Goal: Check status: Check status

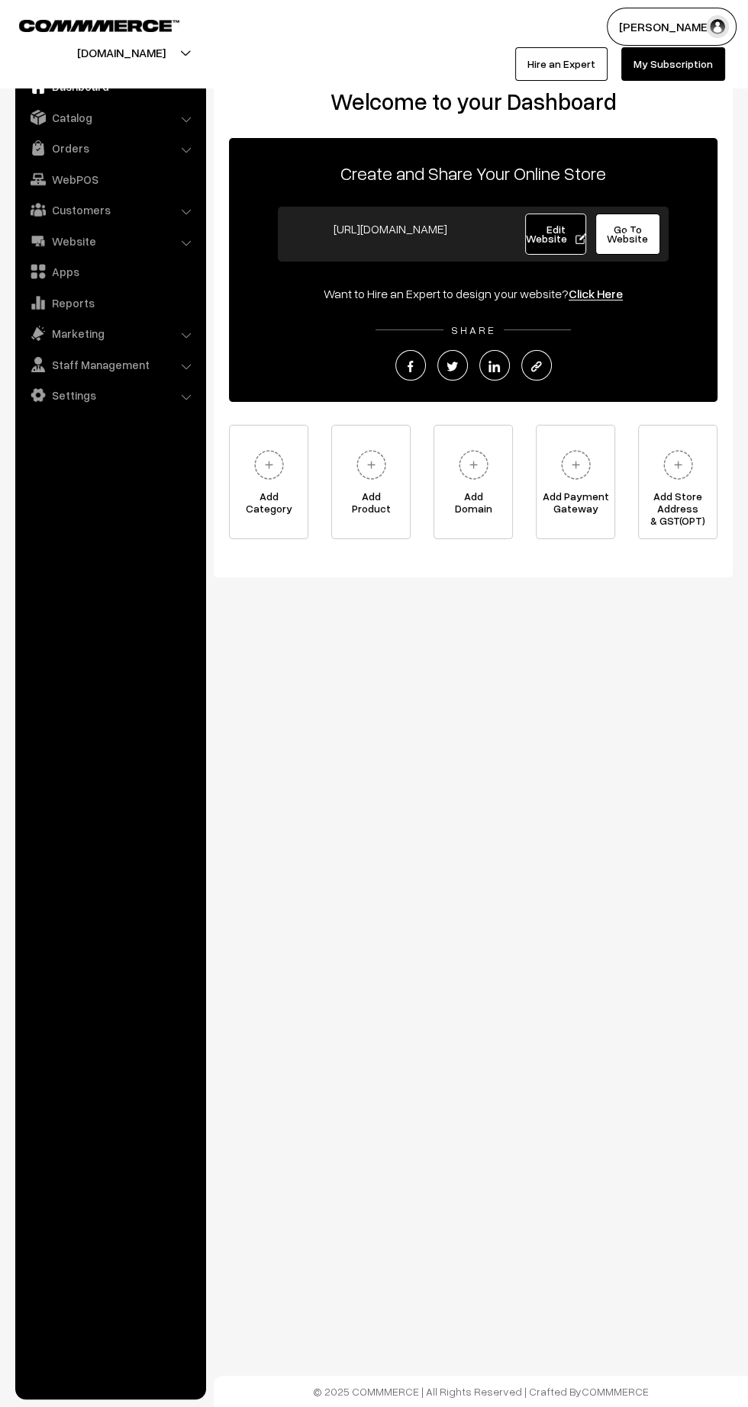
click at [79, 150] on link "Orders" at bounding box center [110, 147] width 182 height 27
click at [69, 147] on link "Orders" at bounding box center [110, 147] width 182 height 27
click at [76, 166] on link "Orders" at bounding box center [125, 170] width 151 height 16
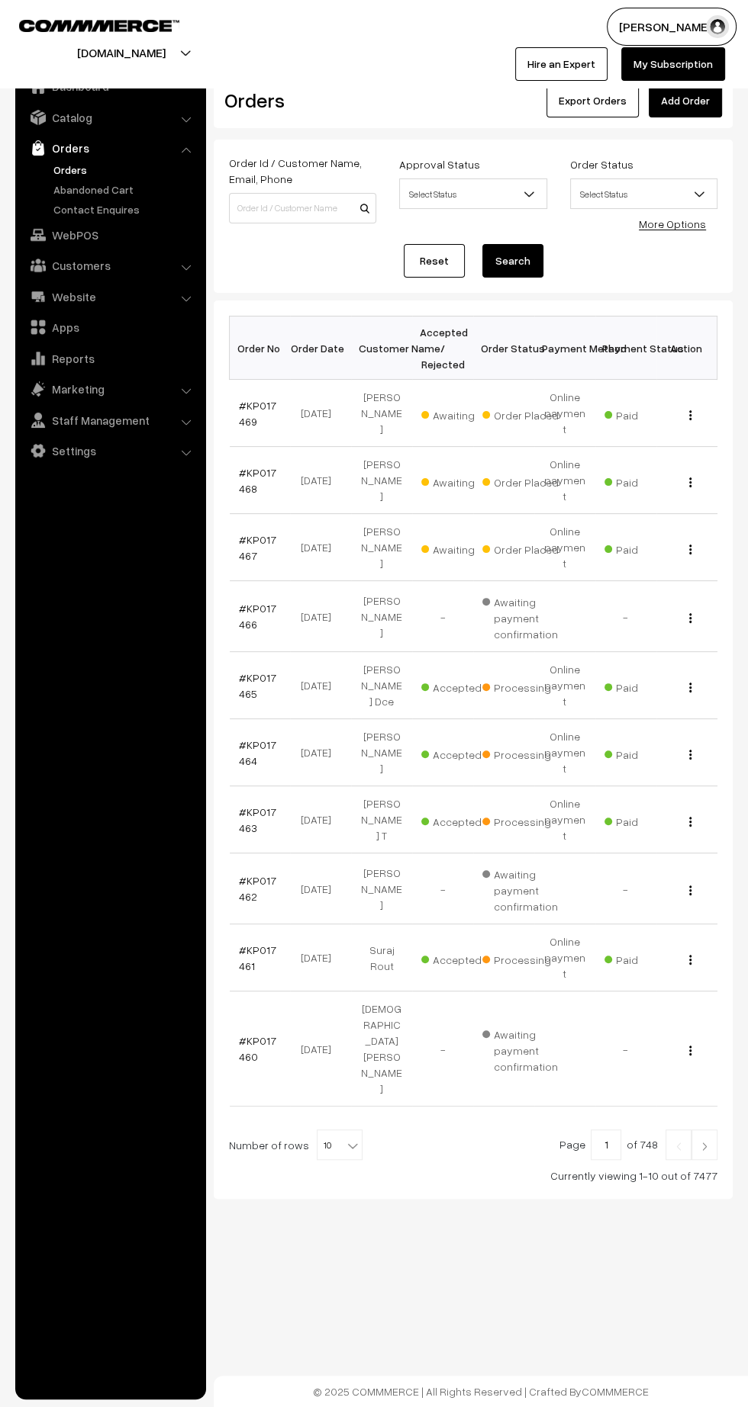
click at [245, 533] on link "#KP017467" at bounding box center [257, 547] width 37 height 29
click at [245, 466] on link "#KP017468" at bounding box center [257, 480] width 37 height 29
click at [259, 399] on link "#KP017469" at bounding box center [257, 413] width 37 height 29
